Goal: Information Seeking & Learning: Learn about a topic

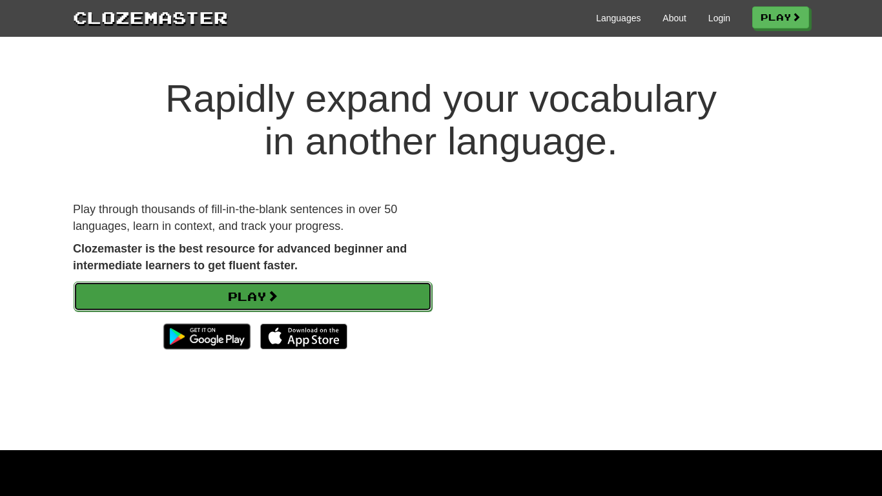
click at [359, 294] on link "Play" at bounding box center [253, 296] width 358 height 30
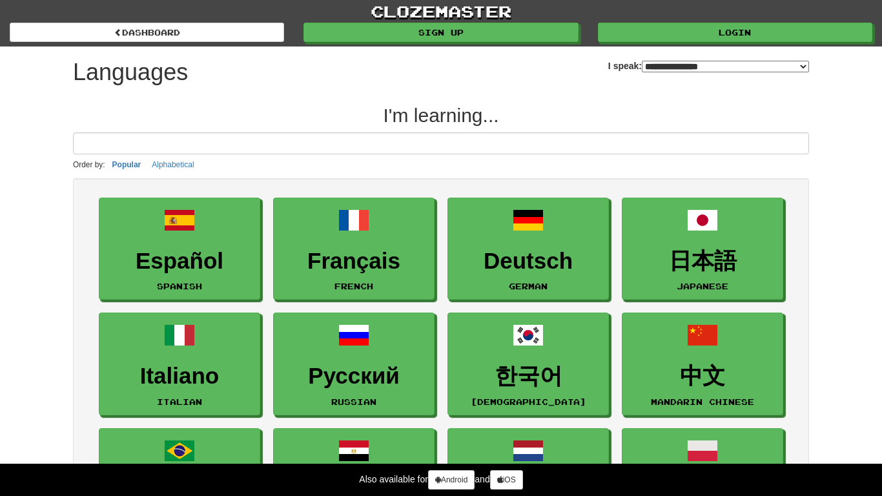
select select "*******"
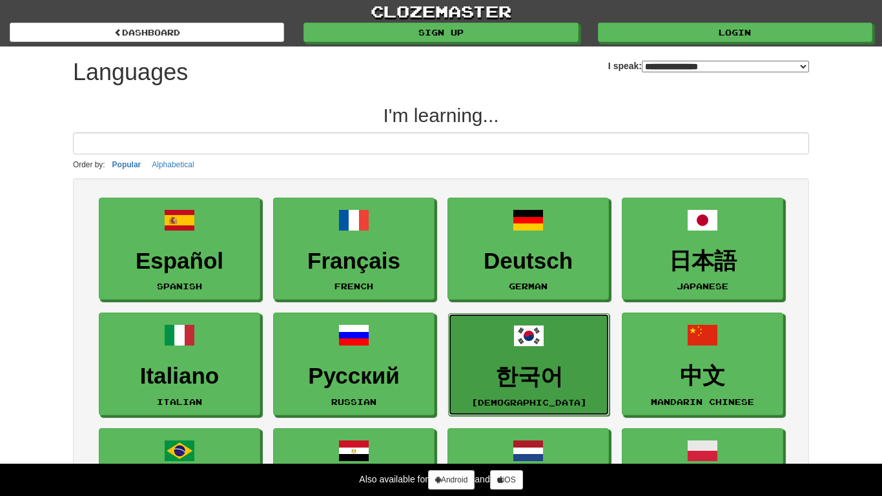
click at [504, 378] on h3 "한국어" at bounding box center [528, 376] width 147 height 25
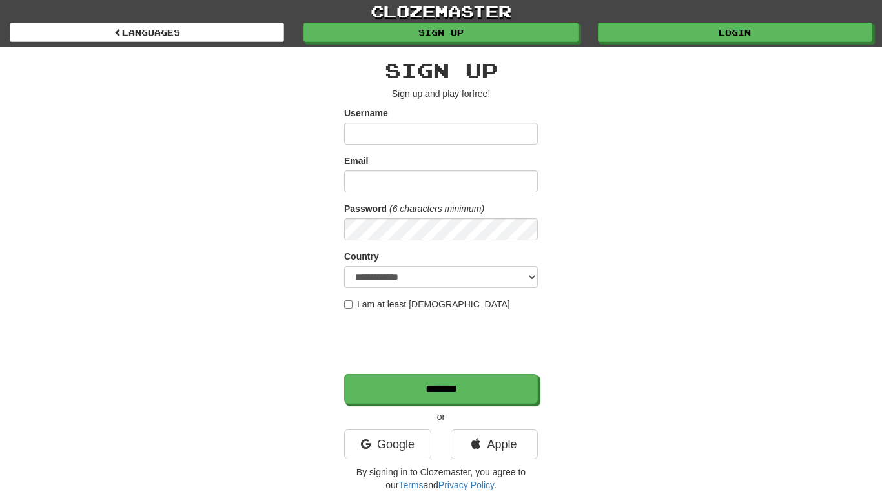
type input "*"
type input "****"
click at [511, 171] on input "Email" at bounding box center [441, 181] width 194 height 22
type input "**********"
click at [424, 309] on label "I am at least 16 years old" at bounding box center [427, 304] width 166 height 13
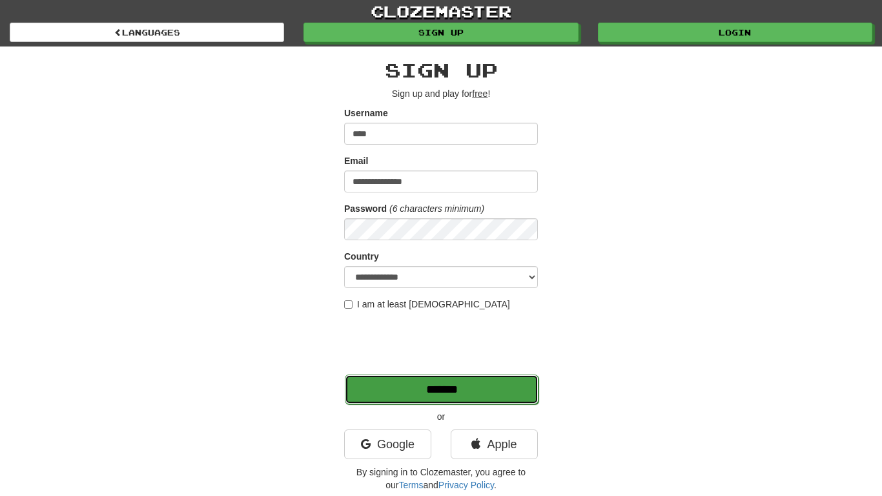
click at [392, 374] on input "*******" at bounding box center [442, 389] width 194 height 30
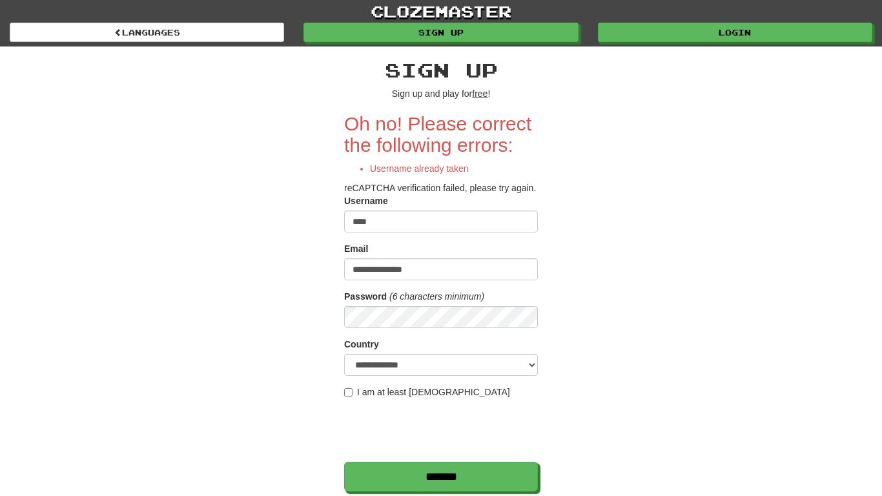
click at [410, 232] on input "****" at bounding box center [441, 221] width 194 height 22
type input "**********"
click at [425, 316] on div "Password (6 characters minimum)" at bounding box center [441, 309] width 194 height 38
click at [344, 461] on input "*******" at bounding box center [441, 476] width 194 height 30
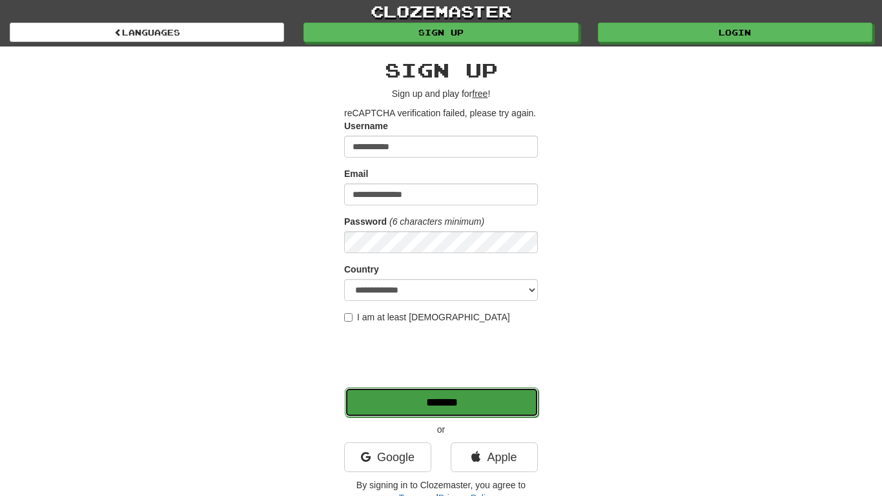
click at [435, 405] on input "*******" at bounding box center [442, 402] width 194 height 30
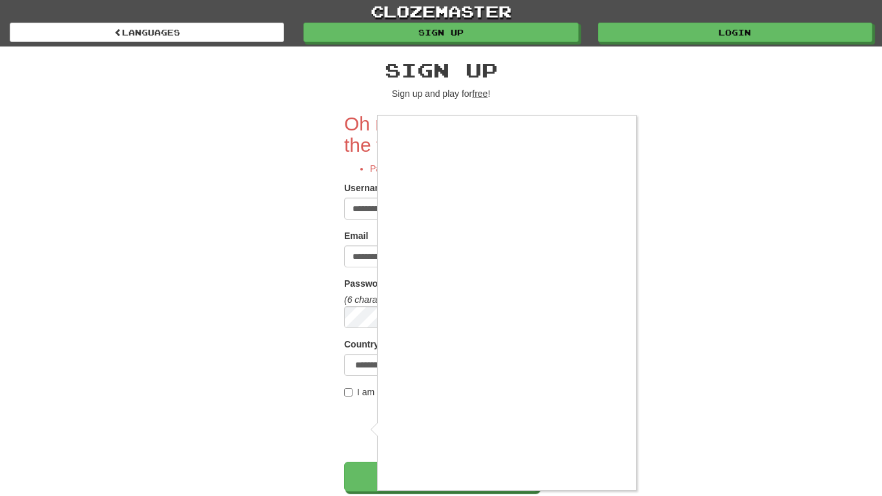
click at [643, 472] on div at bounding box center [441, 248] width 882 height 496
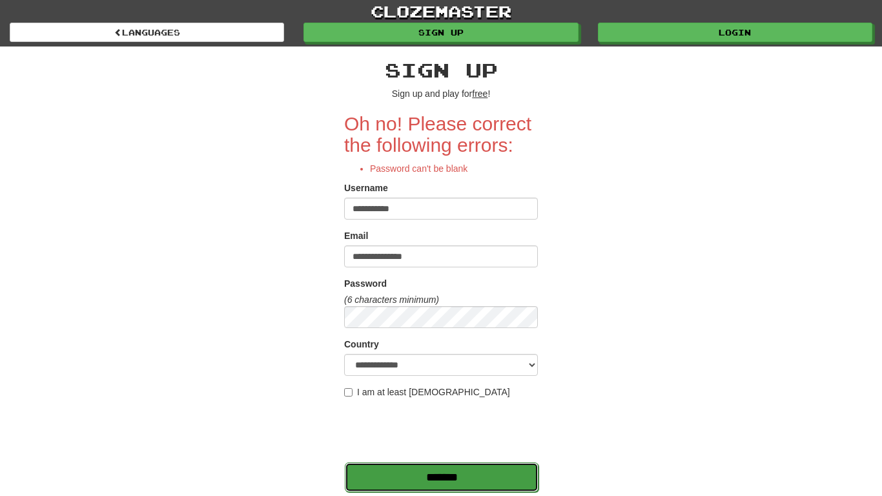
click at [511, 475] on input "*******" at bounding box center [442, 477] width 194 height 30
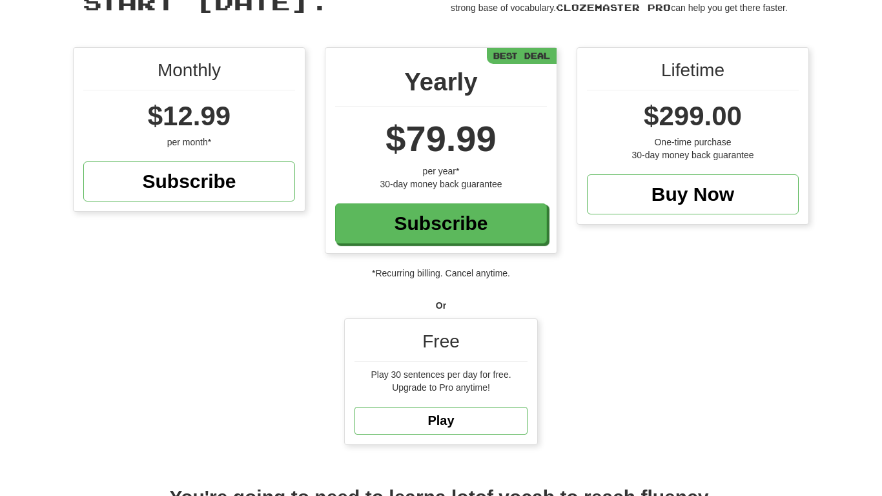
scroll to position [99, 0]
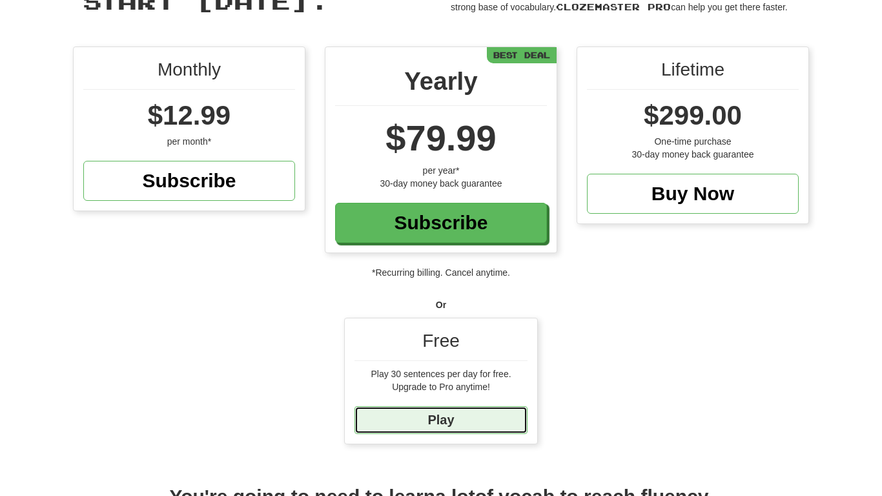
click at [489, 417] on link "Play" at bounding box center [440, 420] width 173 height 28
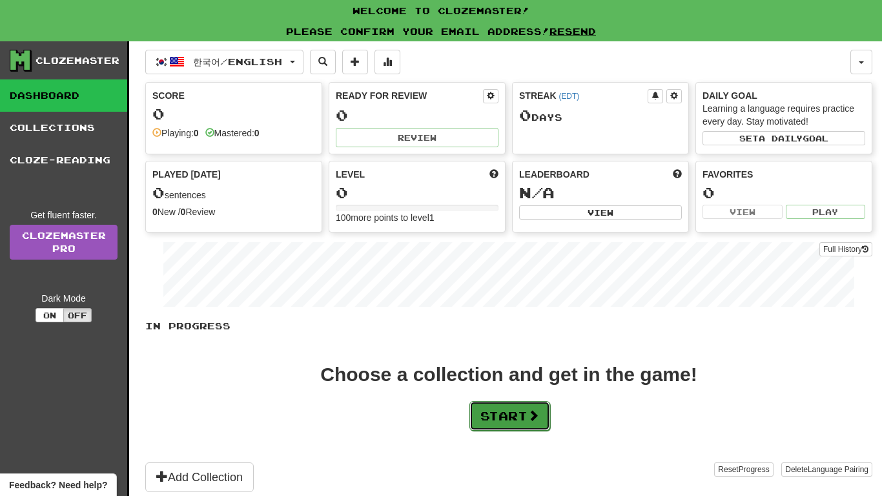
click at [515, 414] on button "Start" at bounding box center [509, 416] width 81 height 30
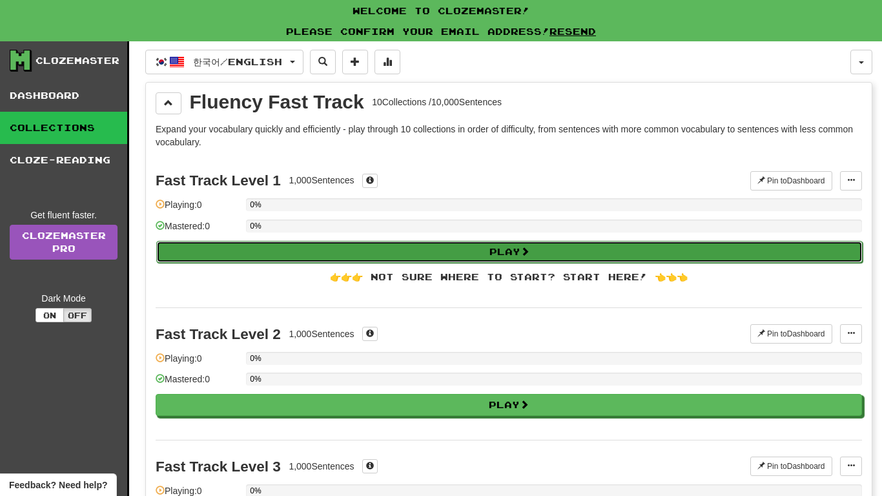
click at [714, 254] on button "Play" at bounding box center [509, 252] width 706 height 22
select select "**"
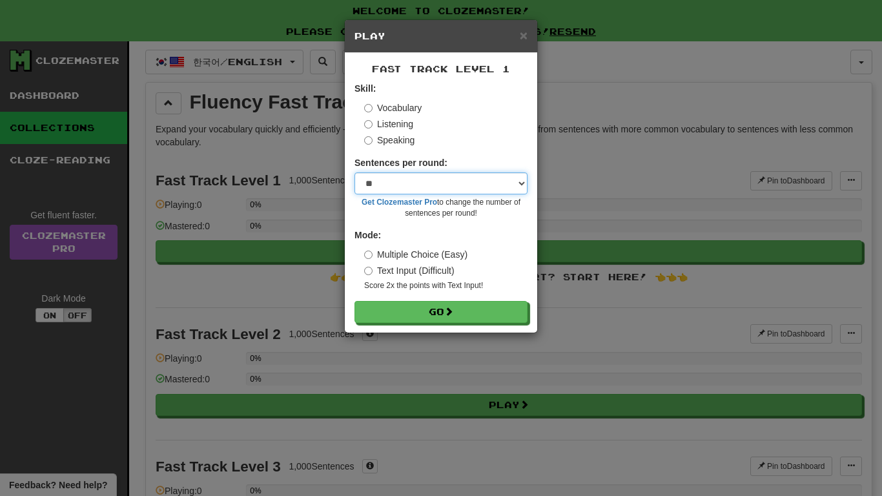
click at [409, 181] on select "* ** ** ** ** ** *** ********" at bounding box center [440, 183] width 173 height 22
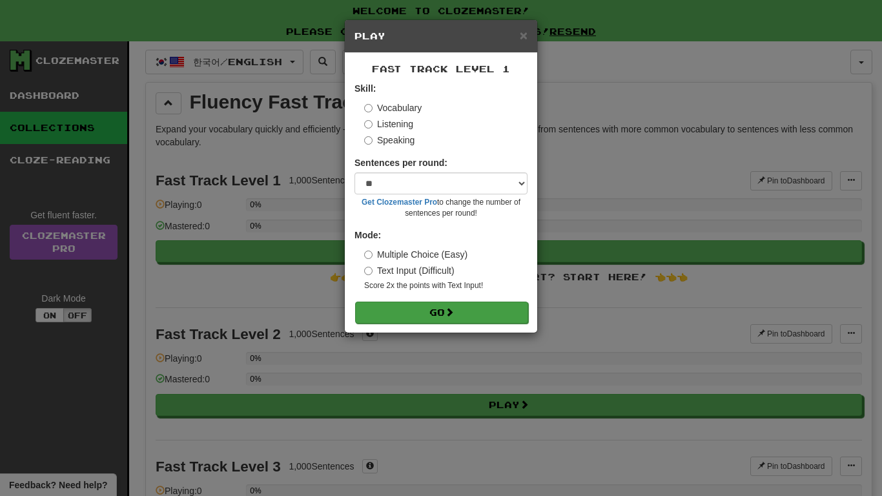
click at [385, 300] on form "Skill: Vocabulary Listening Speaking Sentences per round: * ** ** ** ** ** *** …" at bounding box center [440, 202] width 173 height 241
click at [392, 307] on button "Go" at bounding box center [441, 312] width 173 height 22
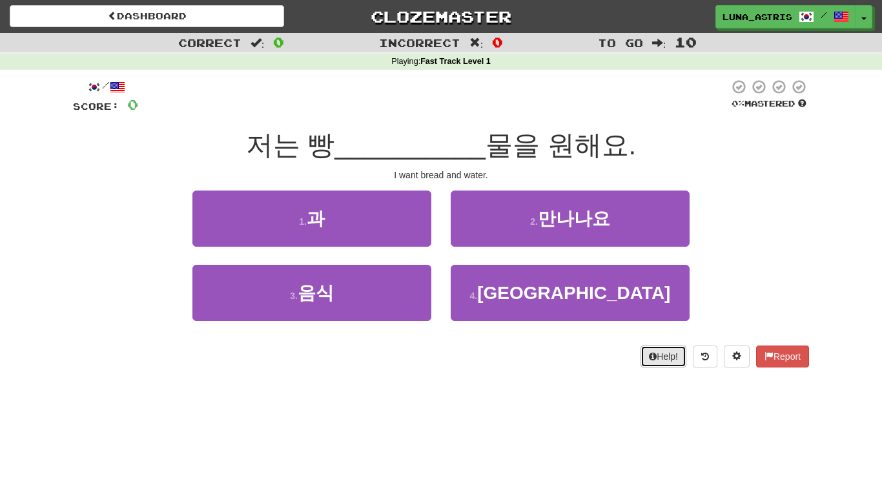
click at [668, 358] on button "Help!" at bounding box center [663, 356] width 46 height 22
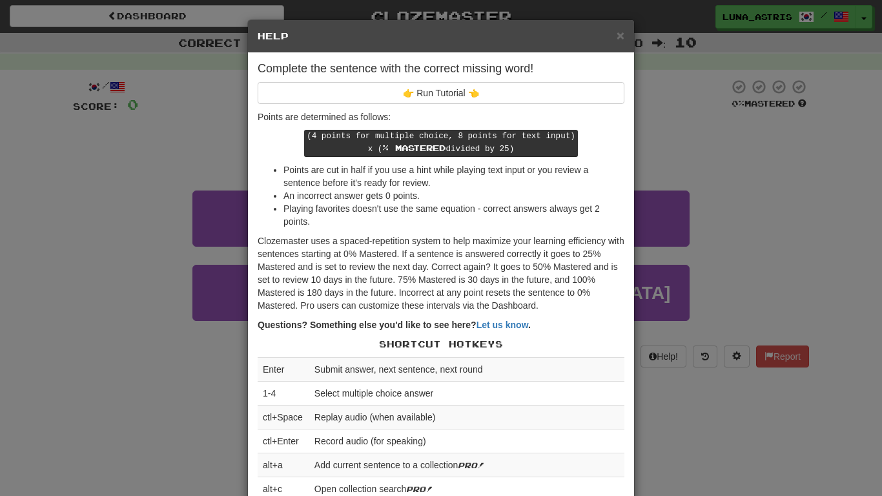
click at [670, 338] on div "× Help Complete the sentence with the correct missing word! 👉 Run Tutorial 👈 Po…" at bounding box center [441, 248] width 882 height 496
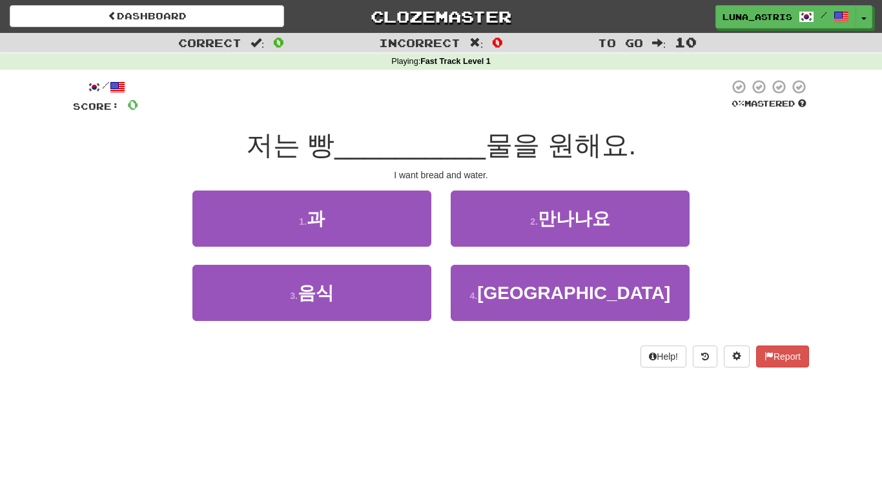
click at [513, 142] on span "물을 원해요." at bounding box center [560, 145] width 150 height 30
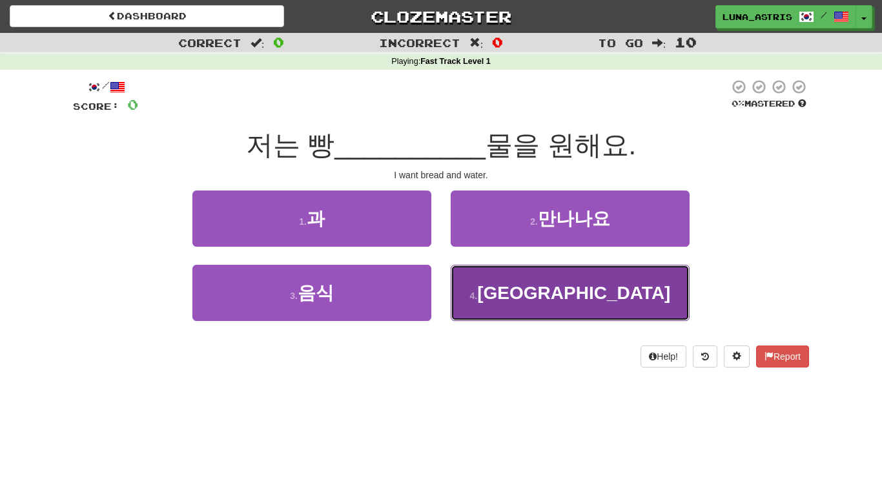
click at [558, 278] on button "4 . 미국" at bounding box center [570, 293] width 239 height 56
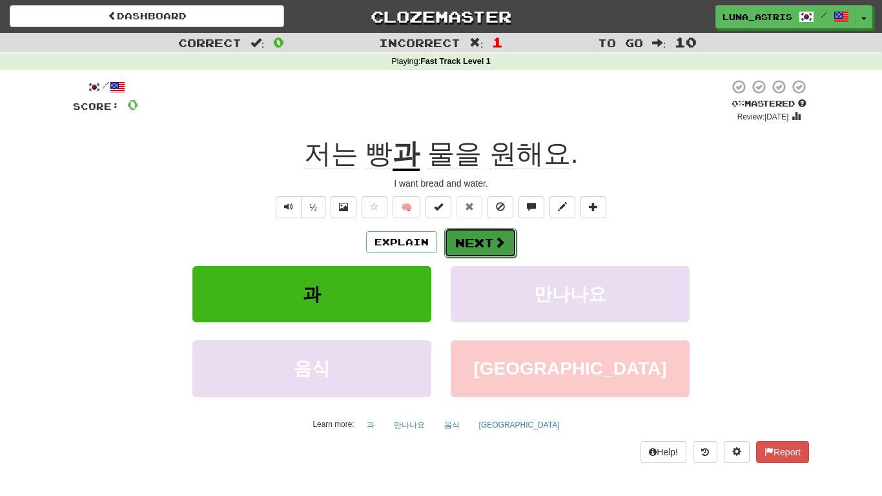
click at [468, 230] on button "Next" at bounding box center [480, 243] width 72 height 30
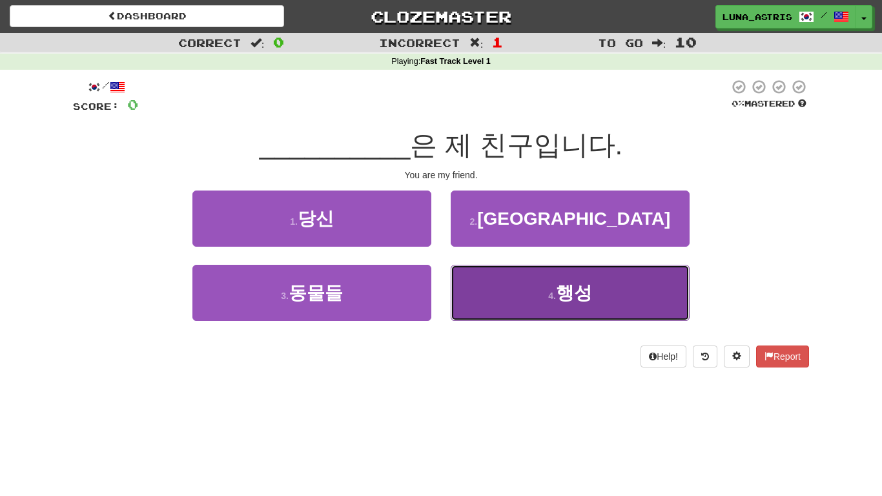
click at [493, 312] on button "4 . 행성" at bounding box center [570, 293] width 239 height 56
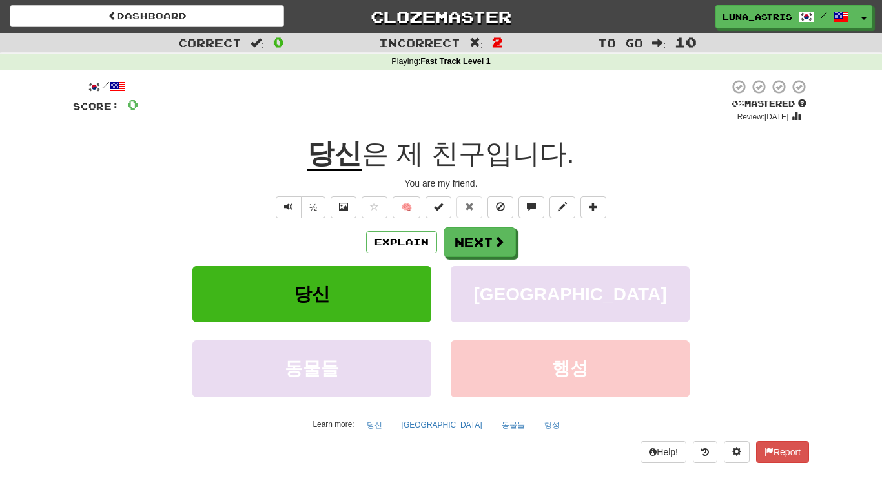
click at [339, 143] on u "당신" at bounding box center [334, 154] width 54 height 33
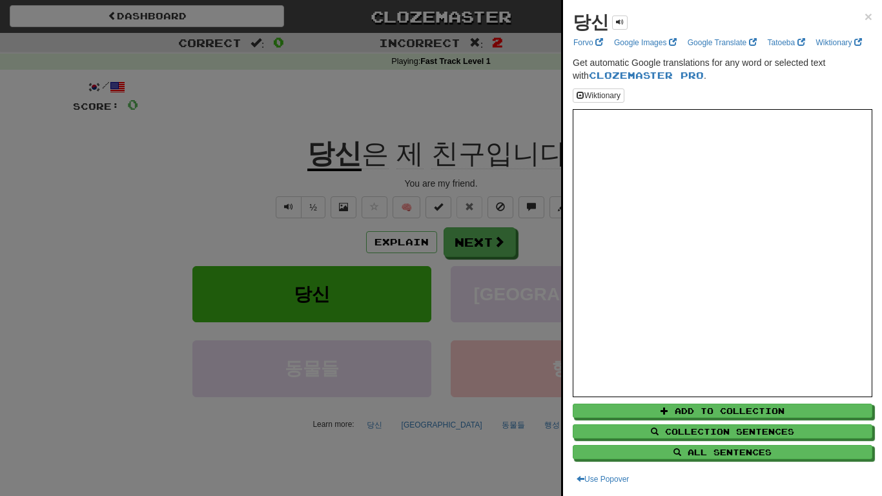
click at [359, 152] on div at bounding box center [441, 248] width 882 height 496
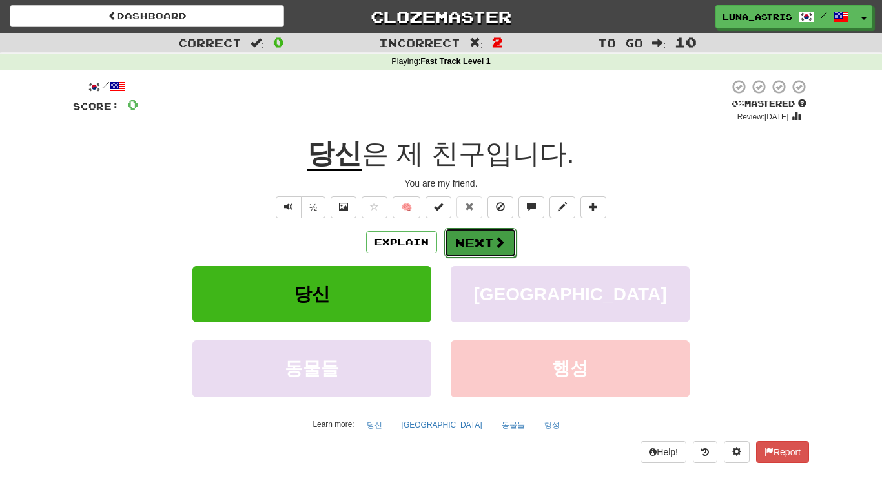
click at [483, 240] on button "Next" at bounding box center [480, 243] width 72 height 30
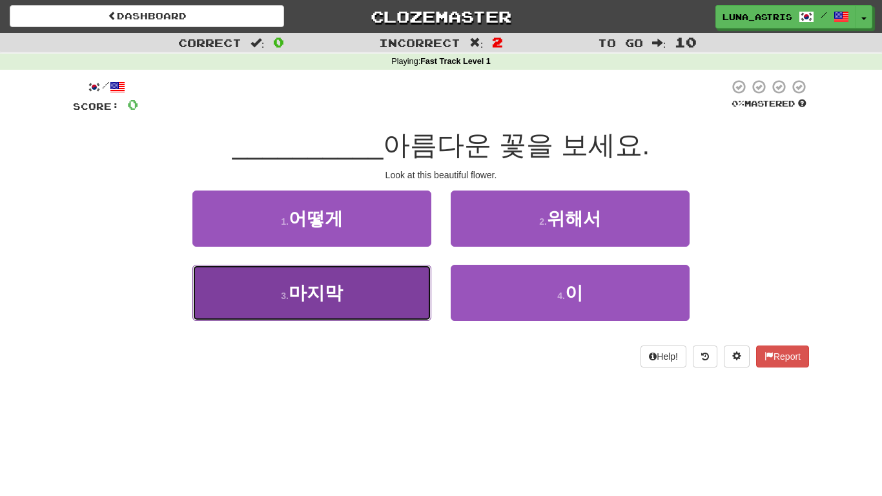
click at [360, 301] on button "3 . 마지막" at bounding box center [311, 293] width 239 height 56
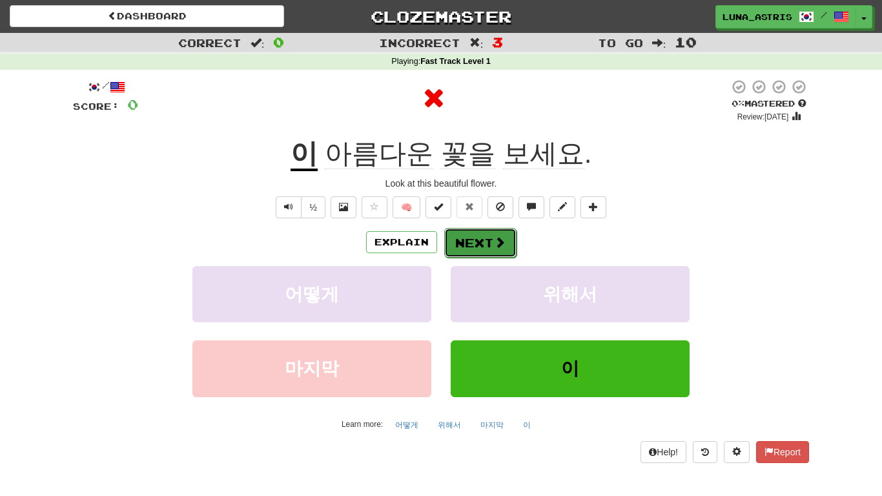
click at [464, 241] on button "Next" at bounding box center [480, 243] width 72 height 30
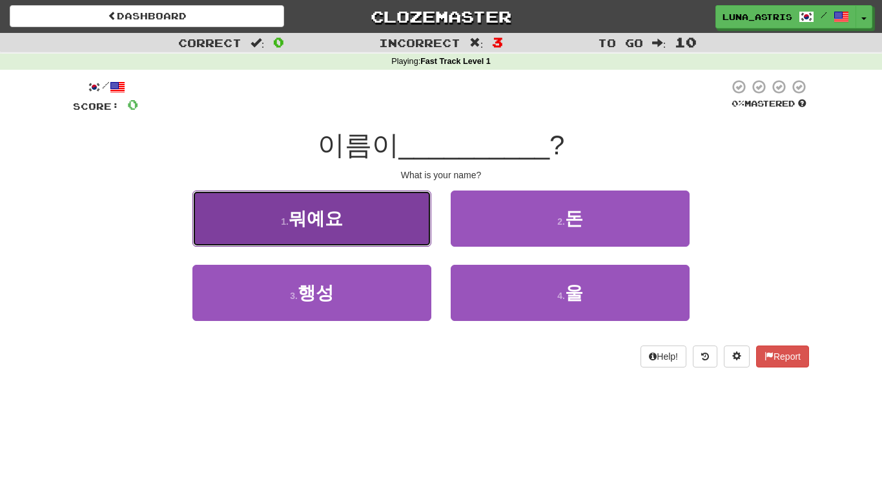
click at [396, 227] on button "1 . 뭐예요" at bounding box center [311, 218] width 239 height 56
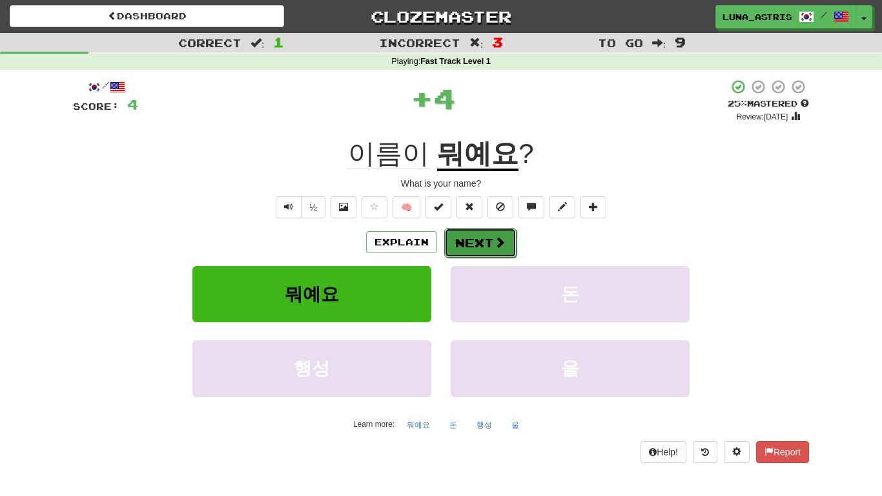
click at [472, 235] on button "Next" at bounding box center [480, 243] width 72 height 30
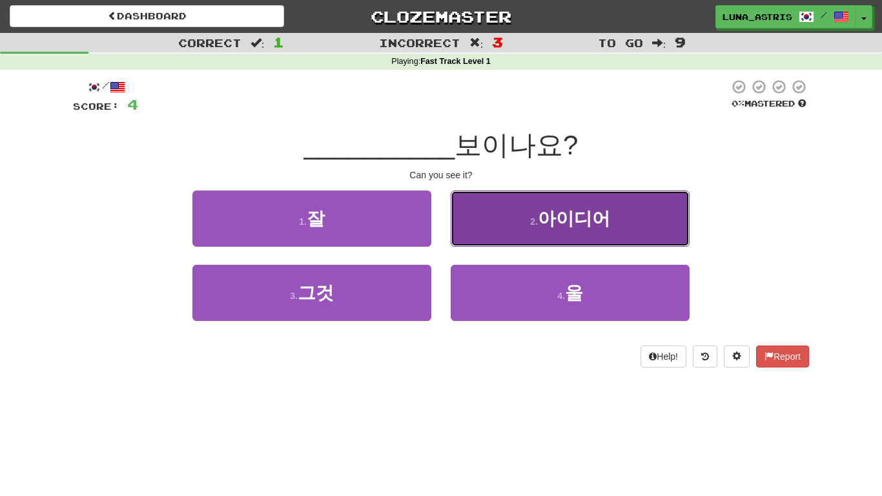
click at [516, 207] on button "2 . 아이디어" at bounding box center [570, 218] width 239 height 56
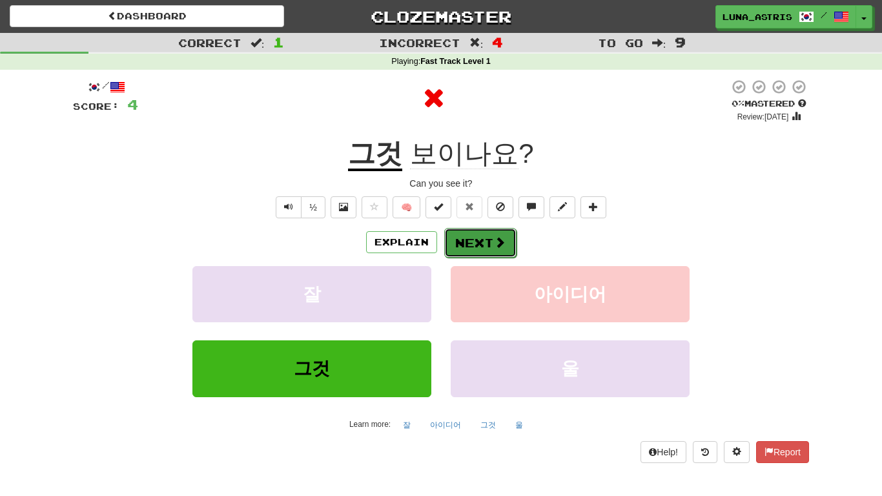
click at [476, 246] on button "Next" at bounding box center [480, 243] width 72 height 30
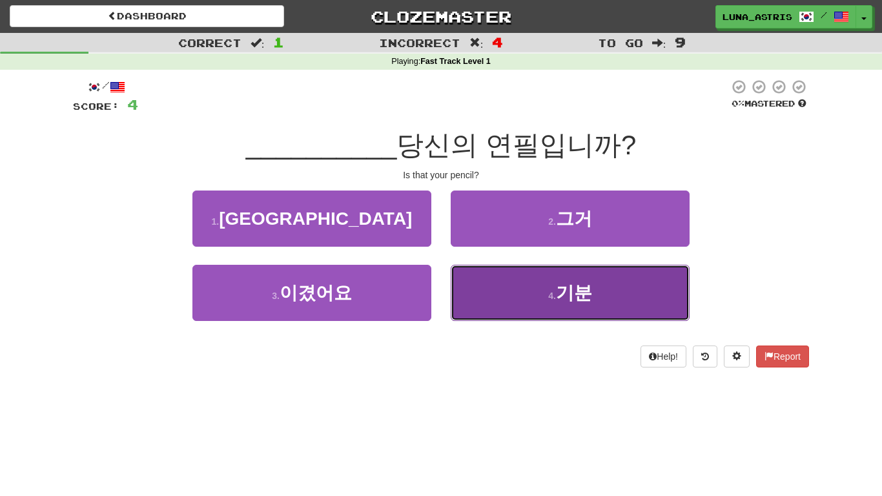
click at [462, 281] on button "4 . 기분" at bounding box center [570, 293] width 239 height 56
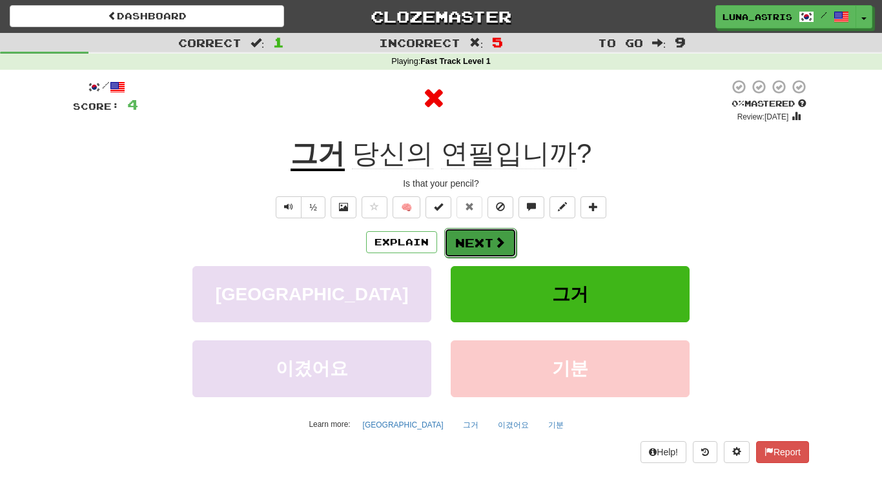
click at [474, 240] on button "Next" at bounding box center [480, 243] width 72 height 30
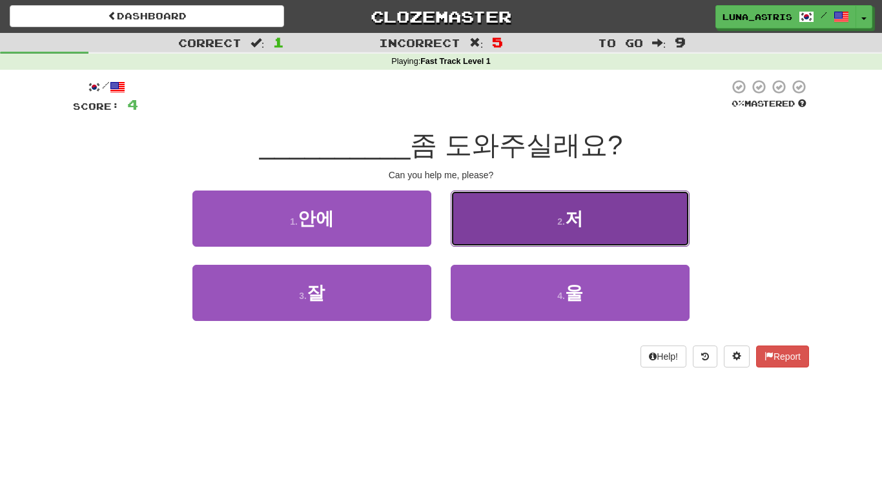
click at [548, 208] on button "2 . 저" at bounding box center [570, 218] width 239 height 56
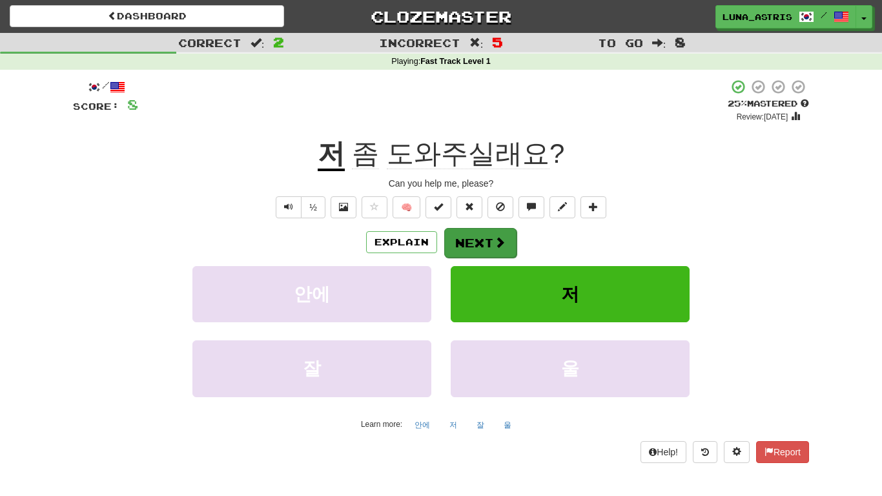
click at [469, 227] on div "Explain Next" at bounding box center [441, 242] width 736 height 30
click at [467, 236] on button "Next" at bounding box center [480, 243] width 72 height 30
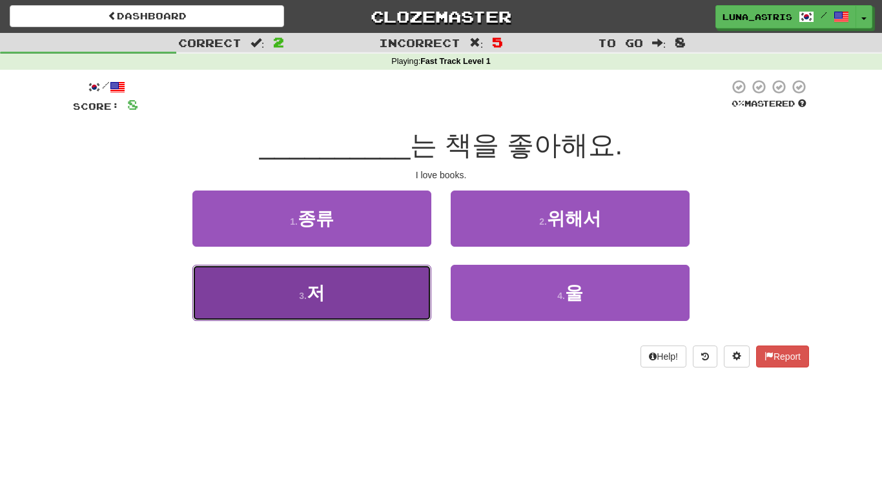
click at [392, 301] on button "3 . 저" at bounding box center [311, 293] width 239 height 56
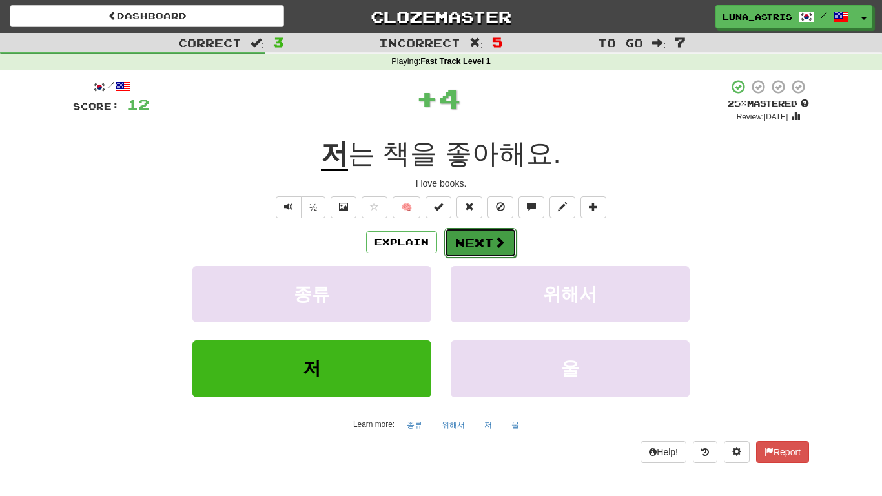
click at [451, 249] on button "Next" at bounding box center [480, 243] width 72 height 30
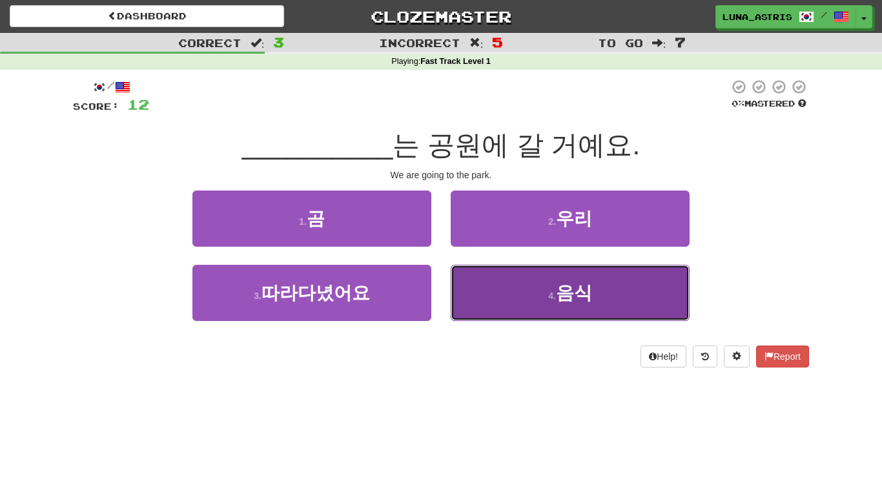
click at [514, 274] on button "4 . 음식" at bounding box center [570, 293] width 239 height 56
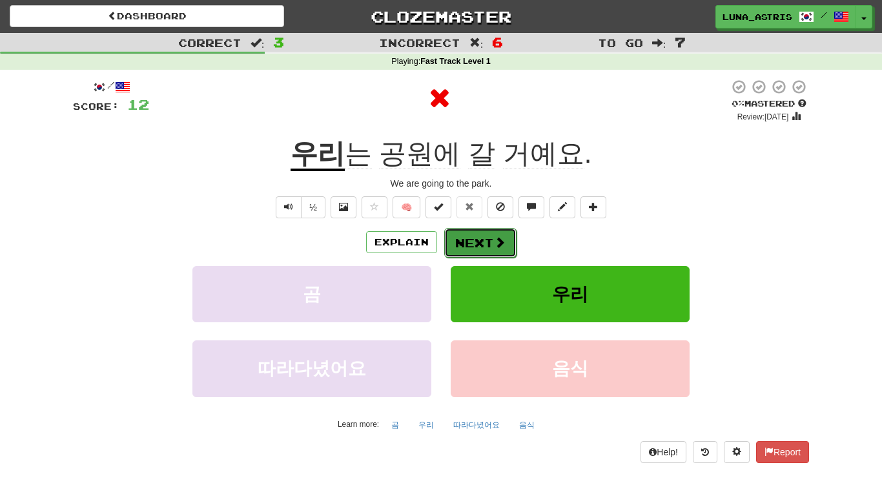
click at [494, 247] on span at bounding box center [500, 242] width 12 height 12
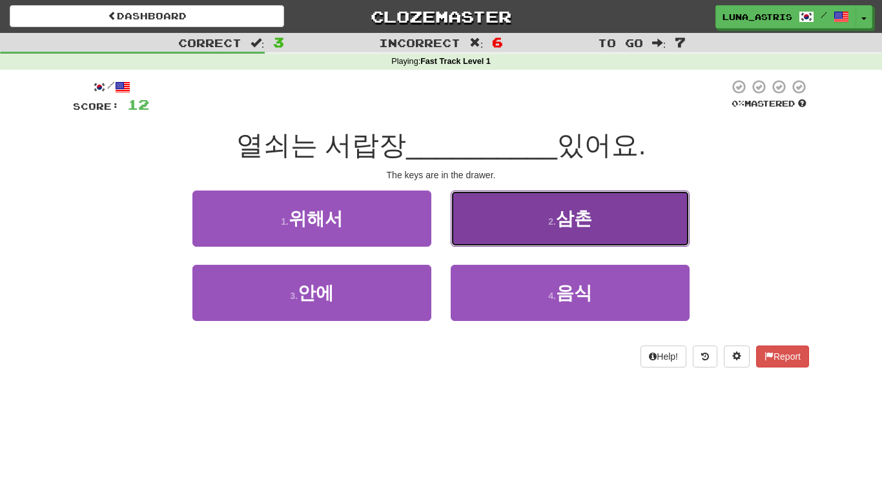
click at [460, 230] on button "2 . 삼촌" at bounding box center [570, 218] width 239 height 56
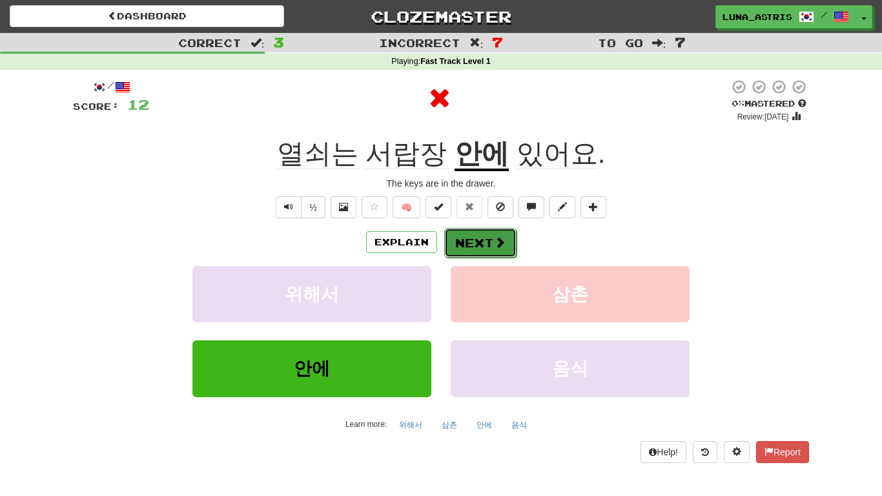
click at [472, 241] on button "Next" at bounding box center [480, 243] width 72 height 30
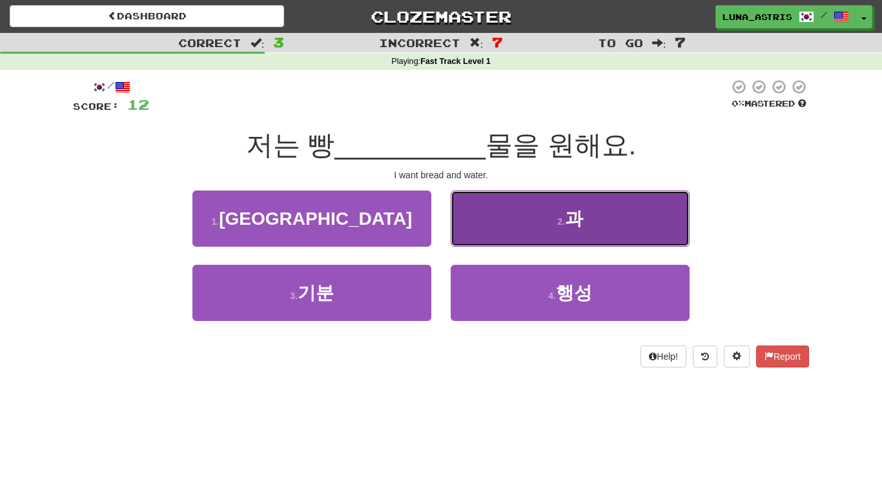
click at [485, 239] on button "2 . 과" at bounding box center [570, 218] width 239 height 56
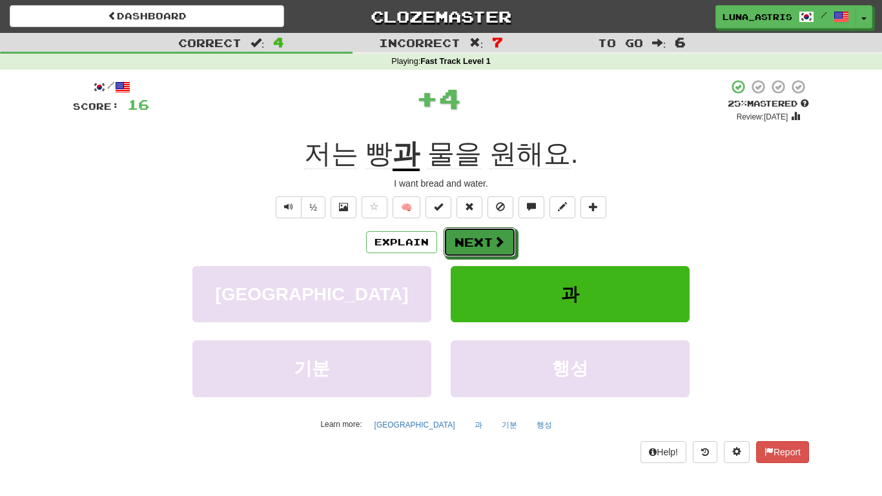
click at [485, 239] on button "Next" at bounding box center [479, 242] width 72 height 30
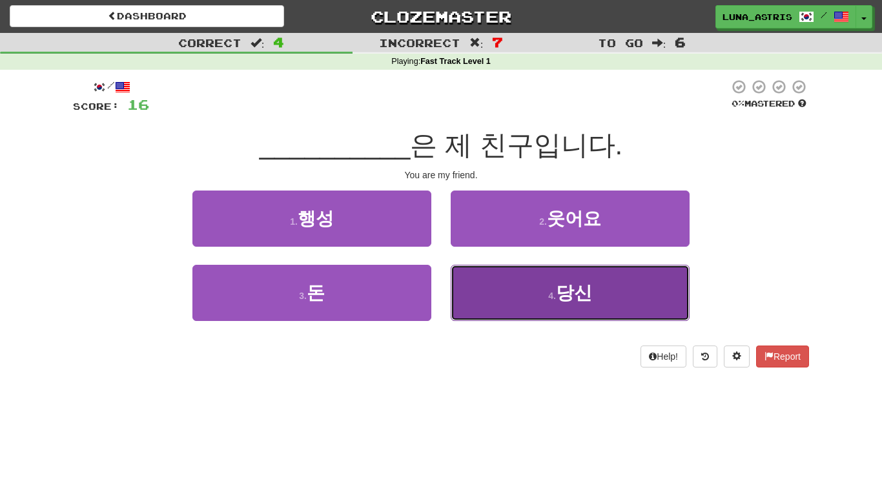
click at [485, 266] on button "4 . 당신" at bounding box center [570, 293] width 239 height 56
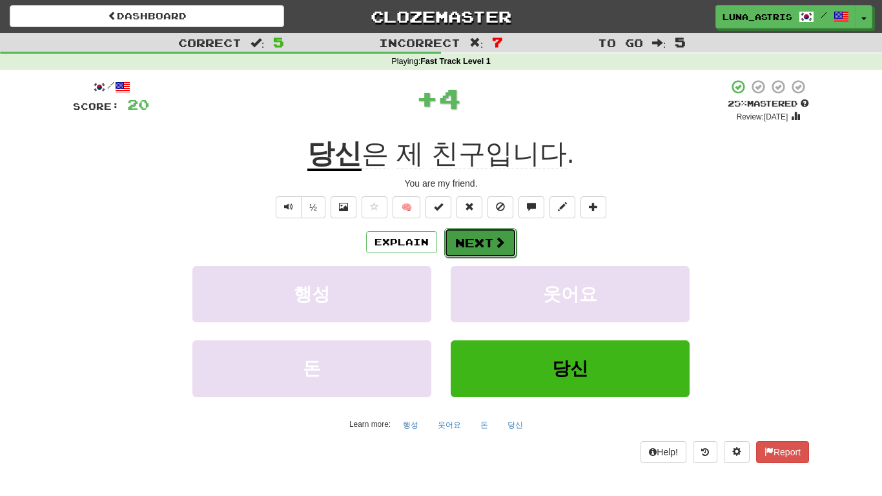
click at [467, 240] on button "Next" at bounding box center [480, 243] width 72 height 30
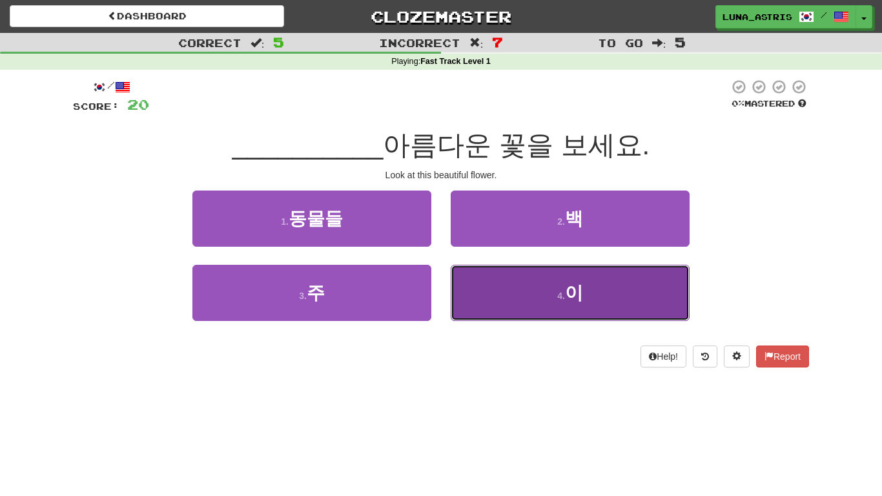
click at [480, 290] on button "4 . 이" at bounding box center [570, 293] width 239 height 56
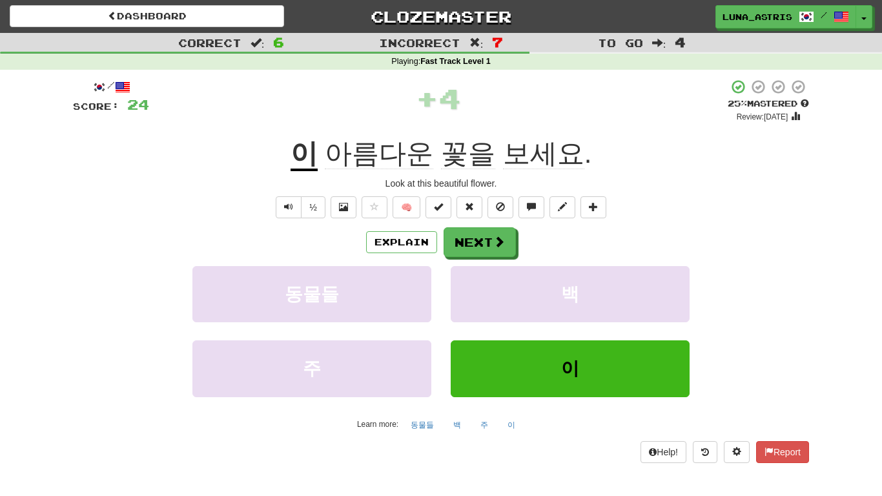
click at [378, 151] on span "아름다운" at bounding box center [379, 153] width 108 height 31
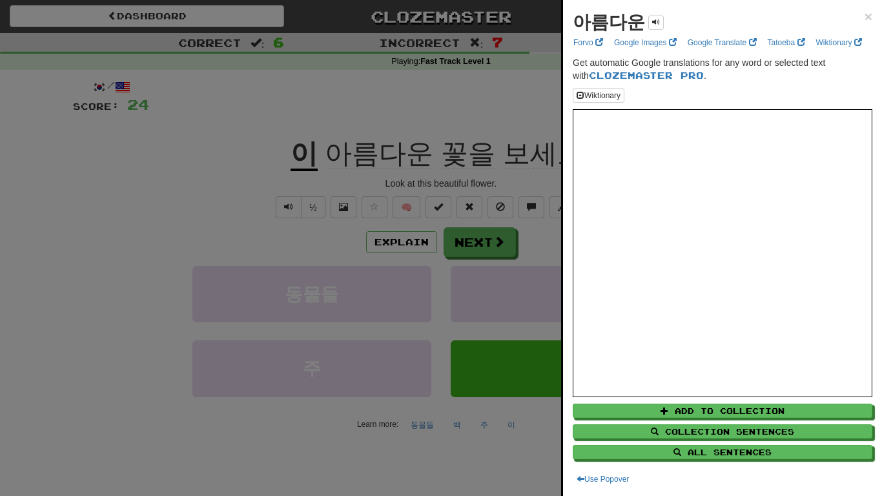
click at [443, 171] on div at bounding box center [441, 248] width 882 height 496
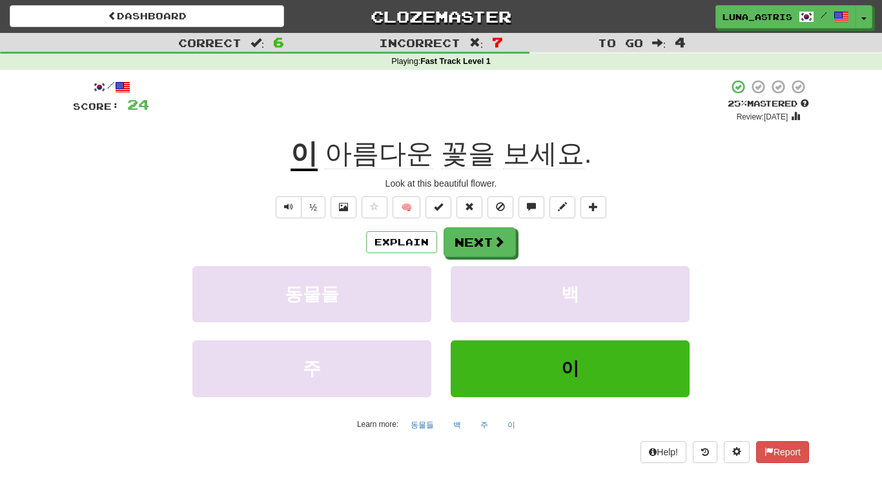
click at [325, 156] on span "아름다운 꽃을 보세요 ." at bounding box center [455, 153] width 274 height 31
click at [316, 150] on u "이" at bounding box center [303, 154] width 27 height 33
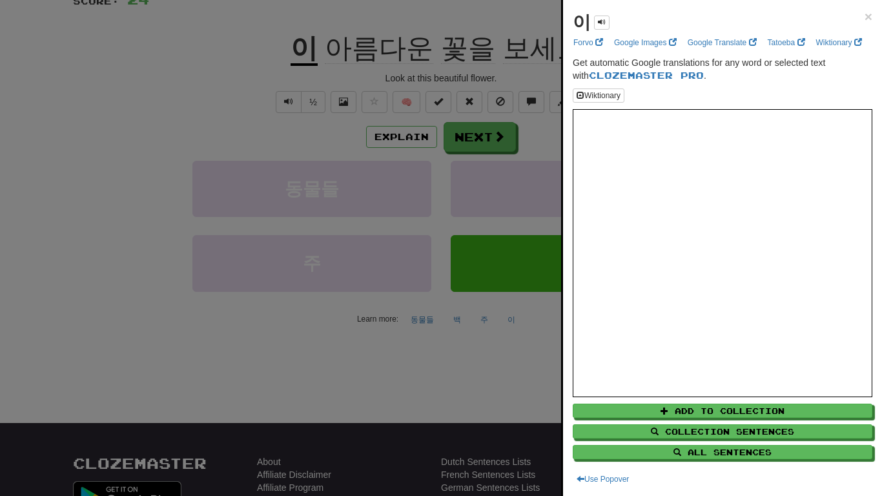
scroll to position [114, 0]
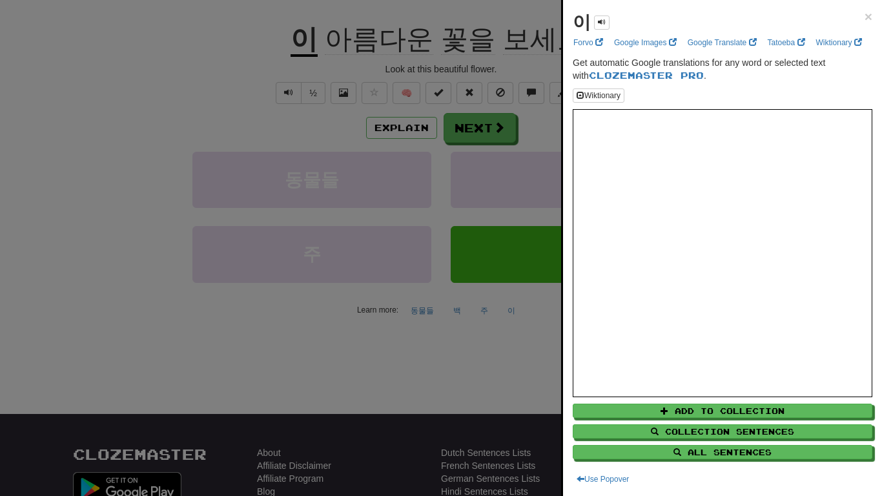
click at [453, 254] on div at bounding box center [441, 248] width 882 height 496
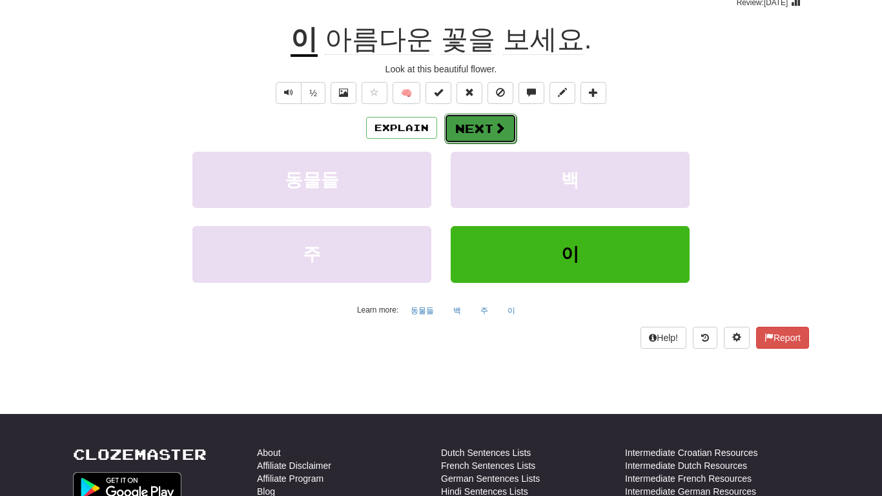
click at [465, 117] on button "Next" at bounding box center [480, 129] width 72 height 30
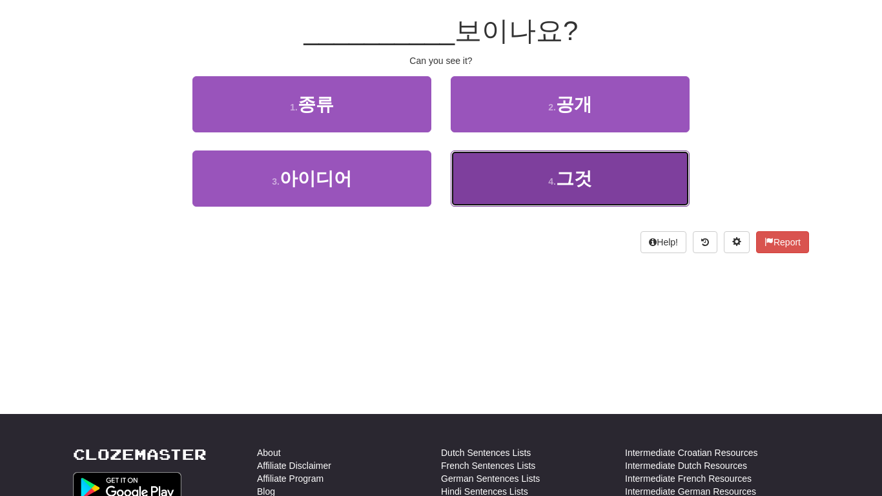
click at [647, 172] on button "4 . 그것" at bounding box center [570, 178] width 239 height 56
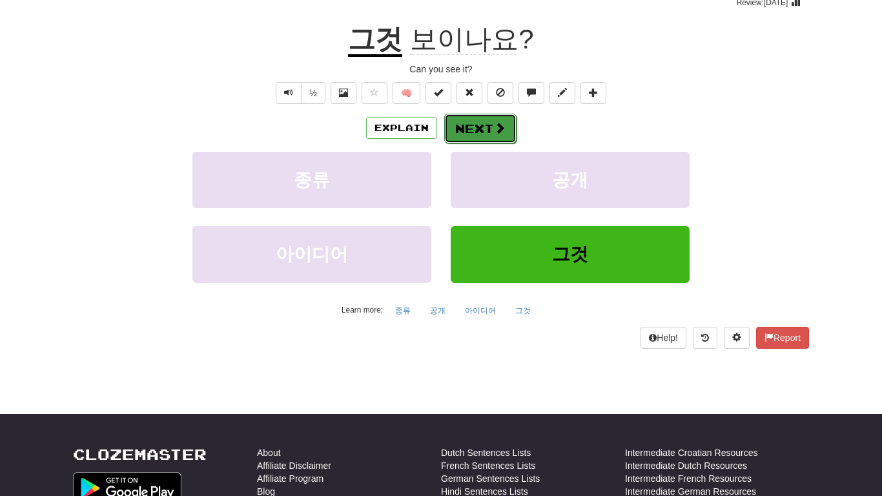
click at [485, 117] on button "Next" at bounding box center [480, 129] width 72 height 30
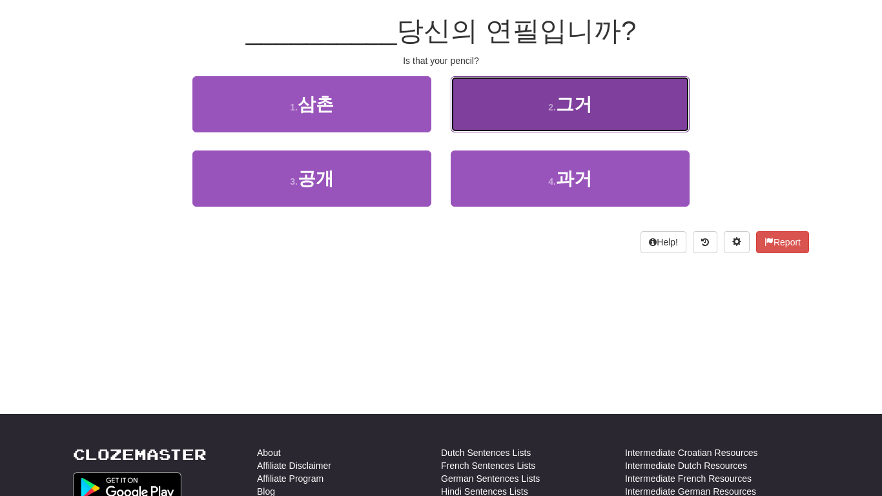
click at [577, 103] on span "그거" at bounding box center [574, 104] width 36 height 20
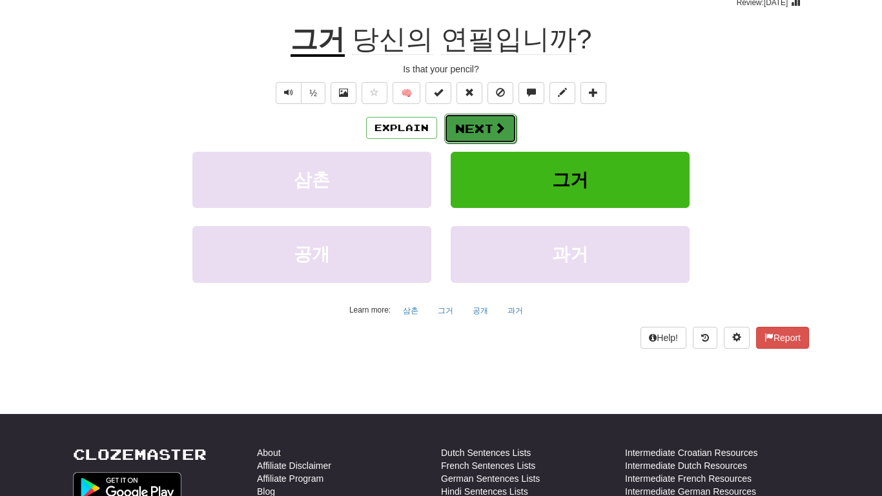
click at [460, 124] on button "Next" at bounding box center [480, 129] width 72 height 30
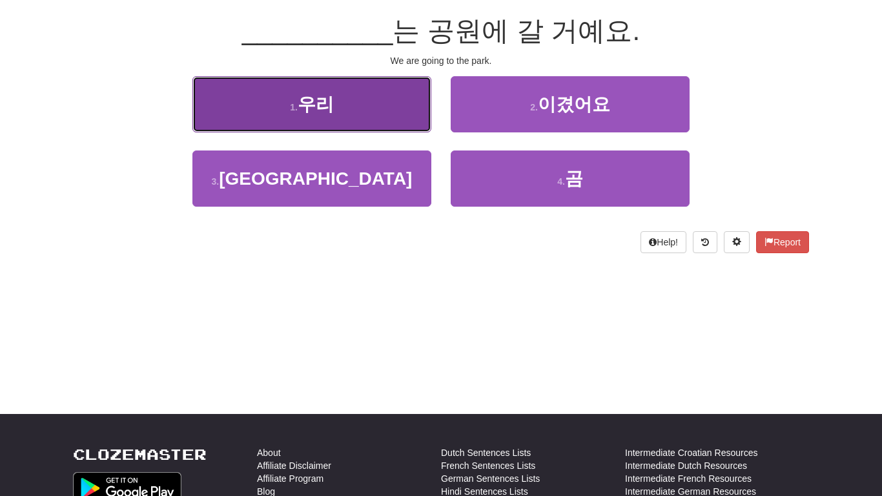
click at [409, 108] on button "1 . 우리" at bounding box center [311, 104] width 239 height 56
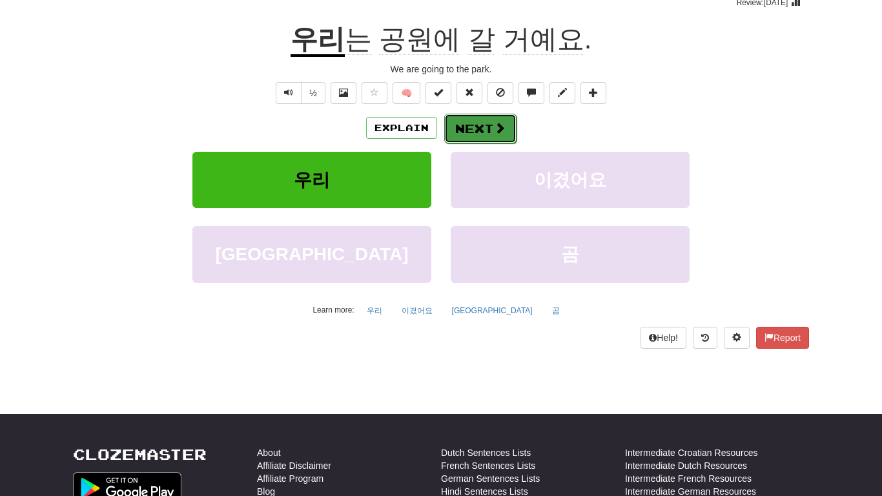
click at [471, 124] on button "Next" at bounding box center [480, 129] width 72 height 30
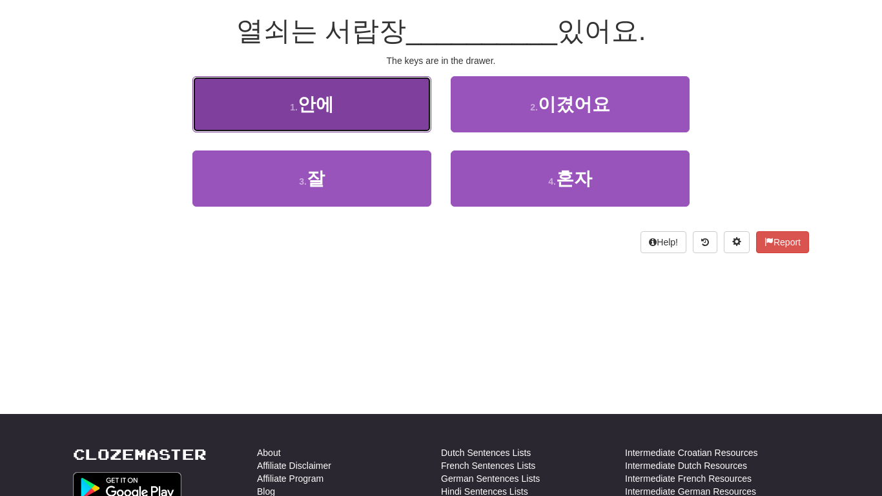
click at [406, 112] on button "1 . 안에" at bounding box center [311, 104] width 239 height 56
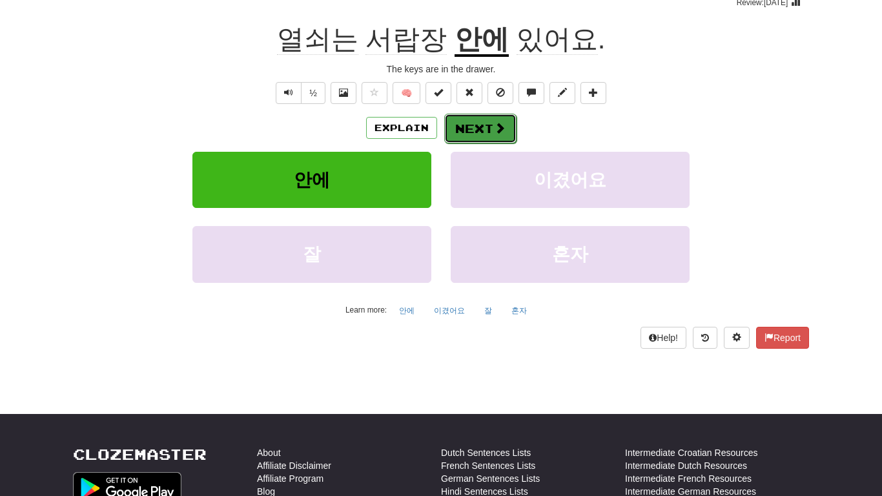
click at [480, 135] on button "Next" at bounding box center [480, 129] width 72 height 30
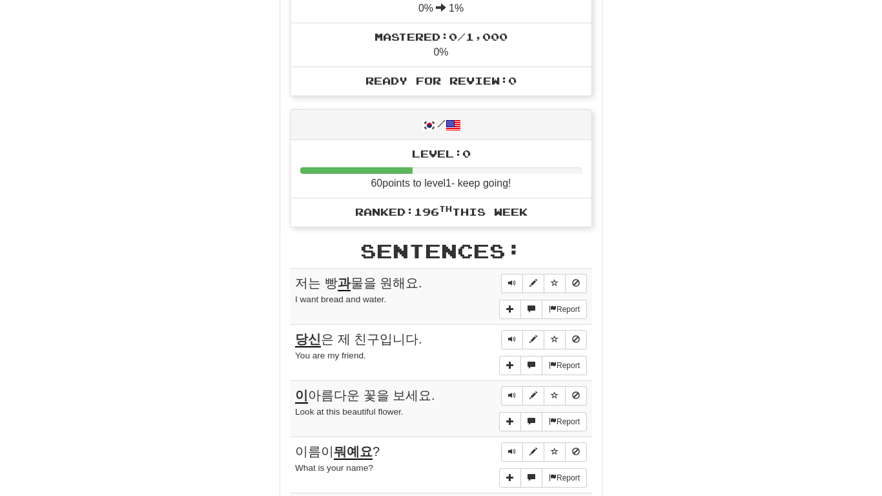
scroll to position [0, 0]
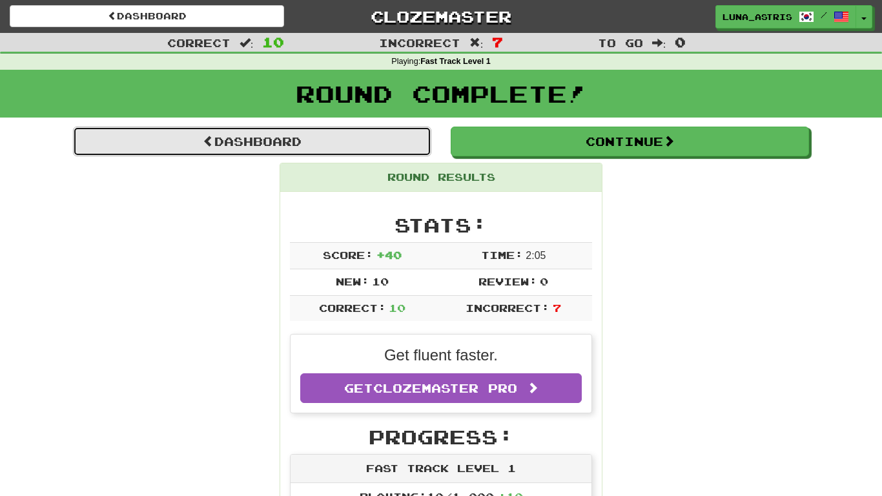
click at [381, 140] on link "Dashboard" at bounding box center [252, 142] width 358 height 30
